Goal: Transaction & Acquisition: Book appointment/travel/reservation

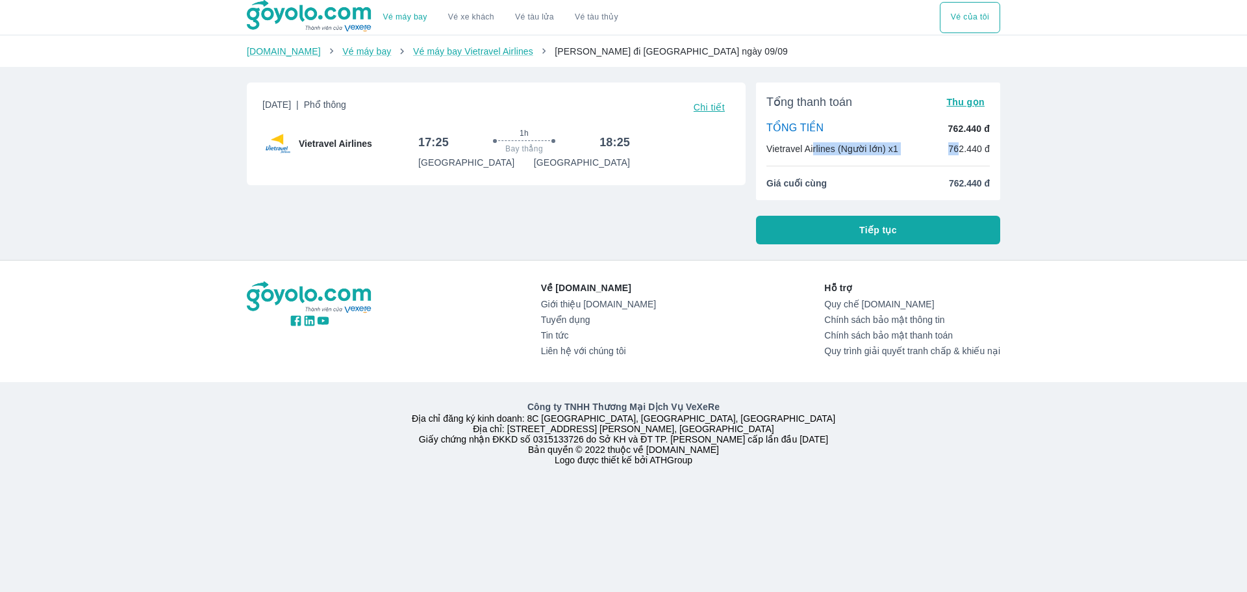
drag, startPoint x: 813, startPoint y: 144, endPoint x: 964, endPoint y: 147, distance: 150.7
click at [960, 147] on div "Vietravel Airlines (Người lớn) x1 762.440 đ" at bounding box center [877, 148] width 223 height 13
click at [976, 147] on p "762.440 đ" at bounding box center [969, 148] width 42 height 13
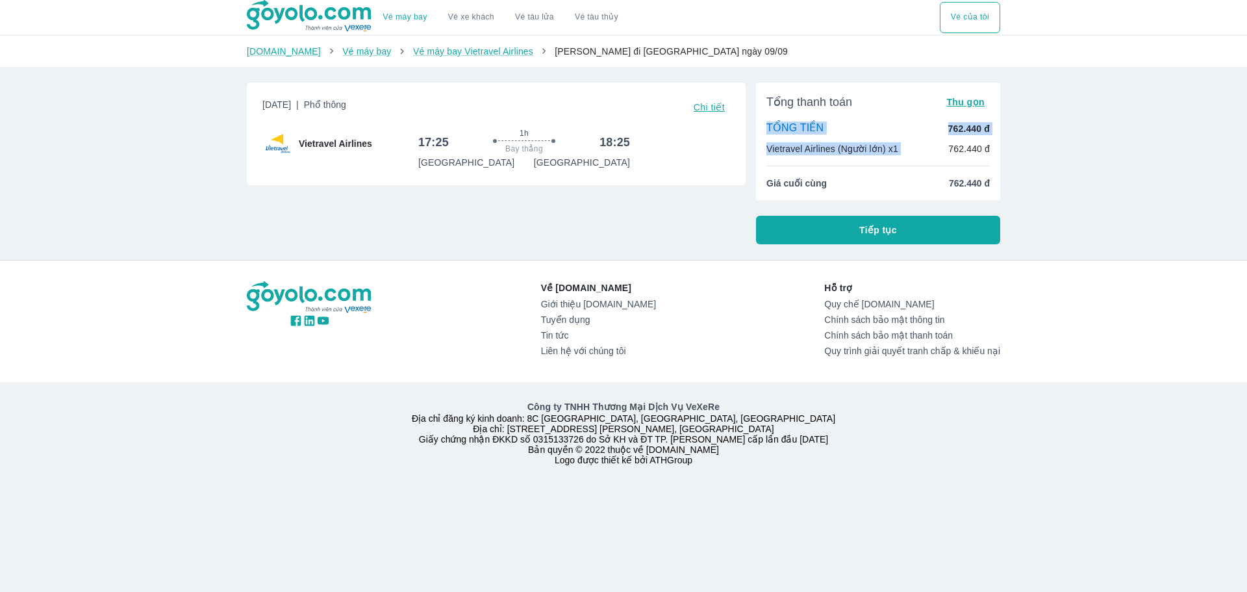
click at [961, 155] on p "762.440 đ" at bounding box center [969, 148] width 42 height 13
